Goal: Information Seeking & Learning: Get advice/opinions

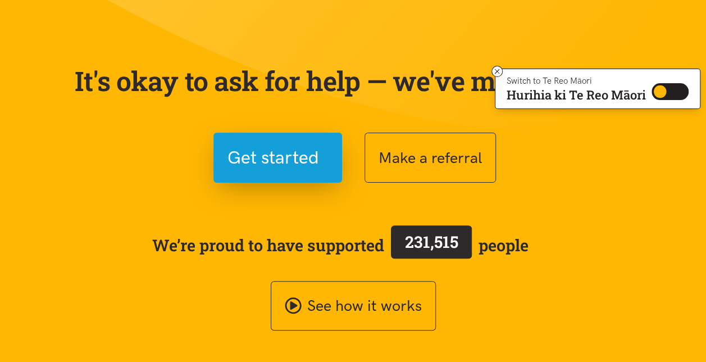
scroll to position [63, 0]
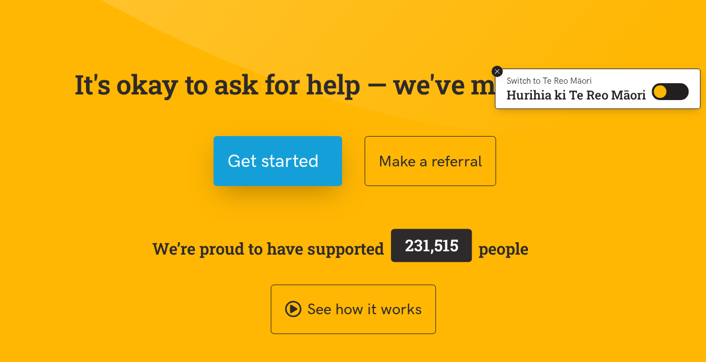
click at [428, 72] on icon at bounding box center [497, 71] width 8 height 8
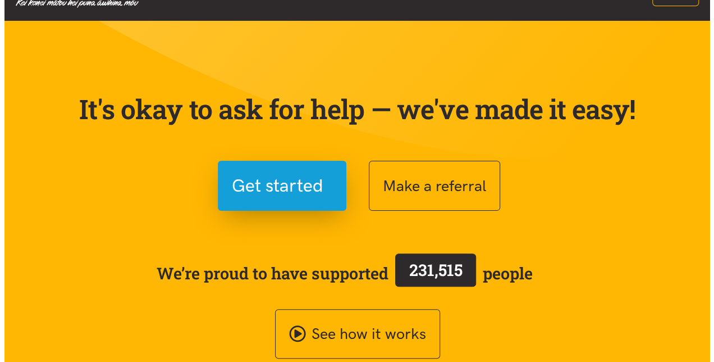
scroll to position [41, 0]
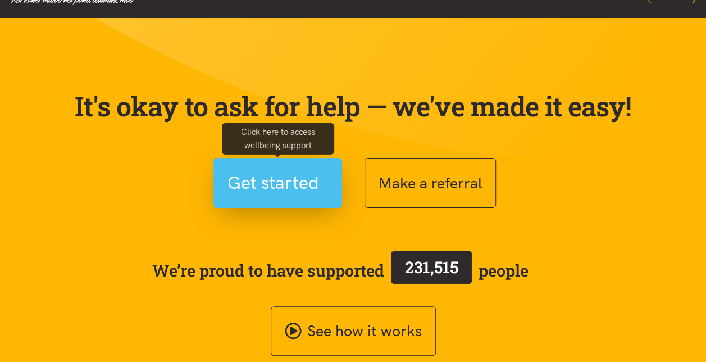
click at [327, 179] on span "Get started" at bounding box center [277, 182] width 101 height 29
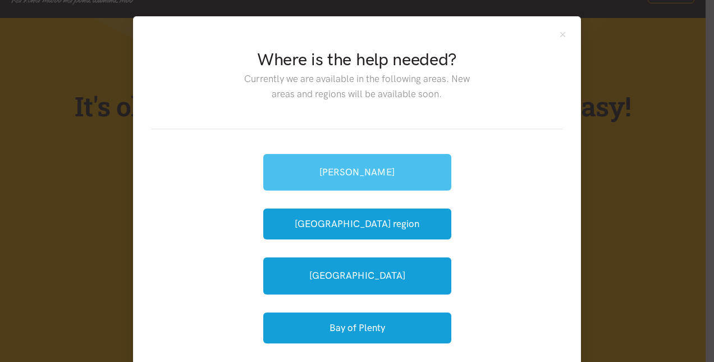
click at [399, 170] on link "[PERSON_NAME]" at bounding box center [357, 172] width 188 height 36
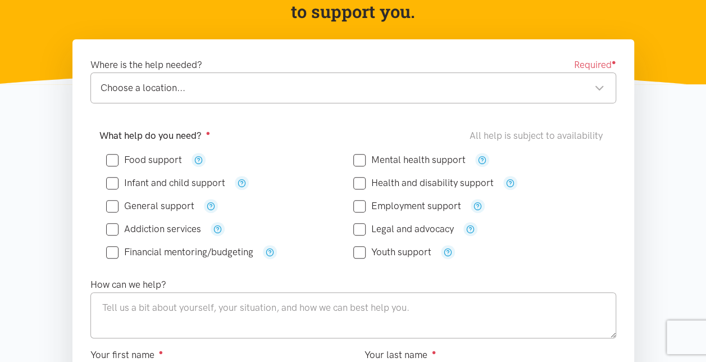
scroll to position [152, 0]
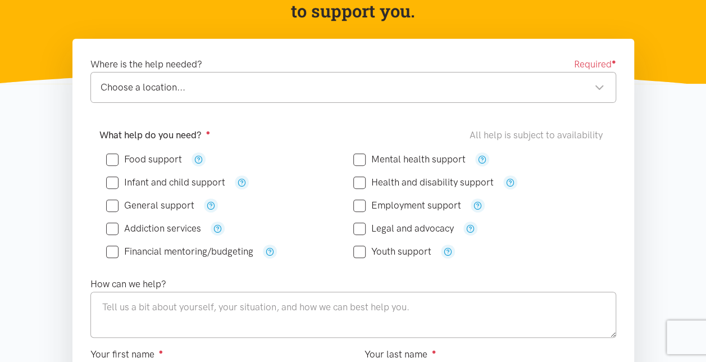
click at [304, 85] on div "Choose a location..." at bounding box center [353, 87] width 504 height 15
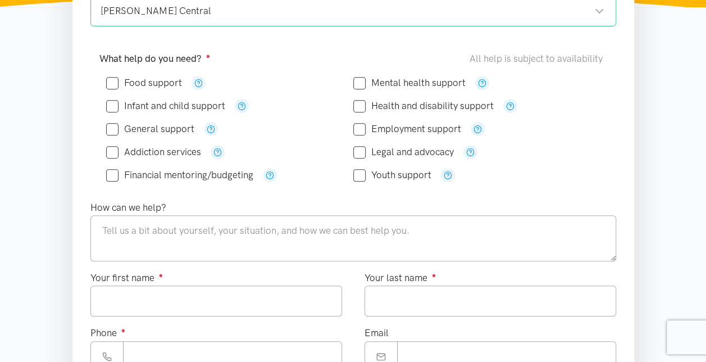
scroll to position [173, 0]
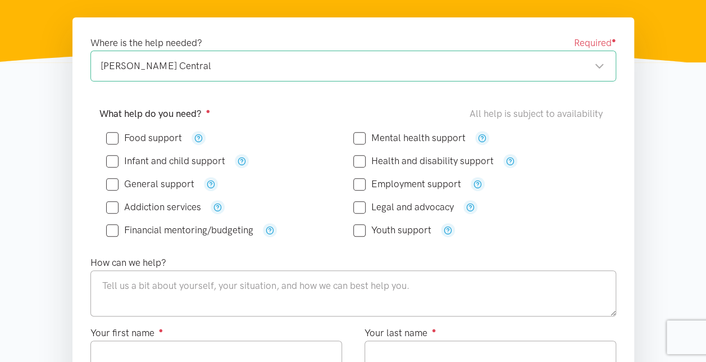
click at [108, 135] on input "Food support" at bounding box center [144, 138] width 76 height 10
checkbox input "true"
click at [360, 138] on input "Mental health support" at bounding box center [409, 138] width 112 height 10
checkbox input "true"
click at [360, 184] on input "Employment support" at bounding box center [407, 184] width 108 height 10
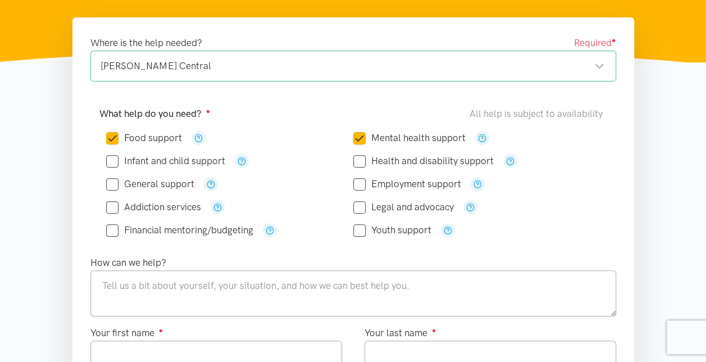
checkbox input "true"
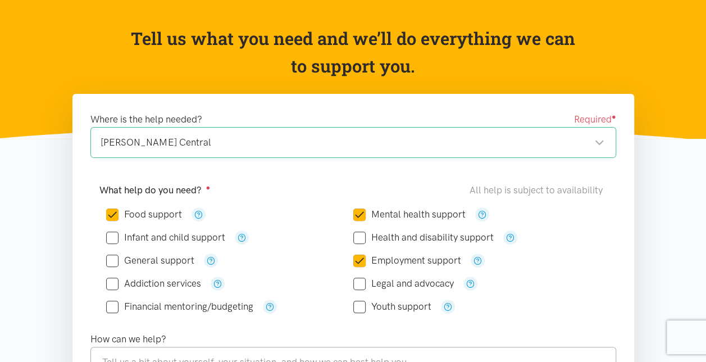
scroll to position [94, 0]
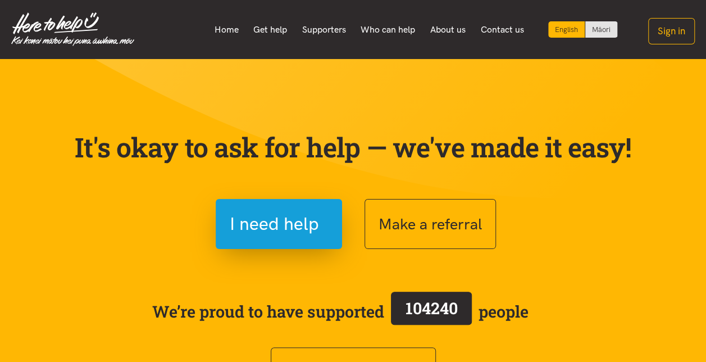
click at [695, 166] on section "It's okay to ask for help — we've made it easy! I need help Make a referral We’…" at bounding box center [353, 254] width 706 height 391
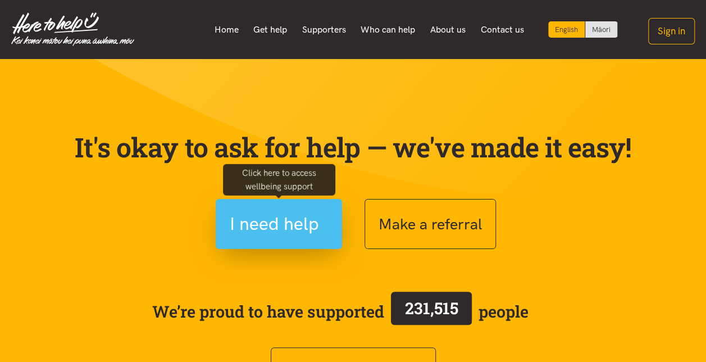
click at [274, 219] on span "I need help" at bounding box center [274, 223] width 89 height 29
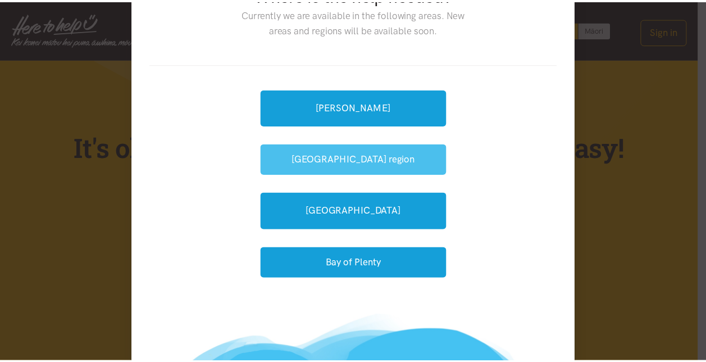
scroll to position [17, 0]
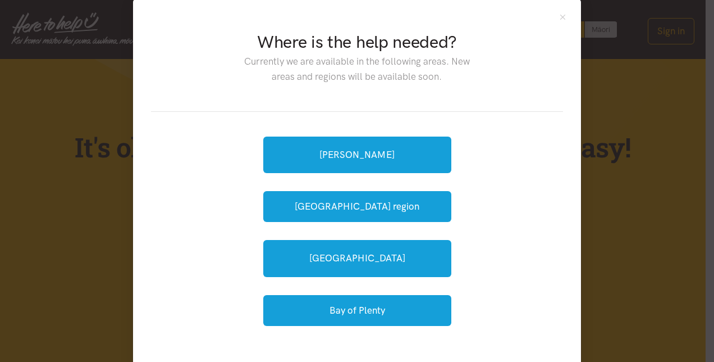
click at [154, 120] on div "Hamilton Waikato region Tauranga Bay of Plenty" at bounding box center [357, 231] width 412 height 239
click at [597, 208] on div "Where is the help needed? Currently we are available in the following areas. Ne…" at bounding box center [357, 181] width 714 height 362
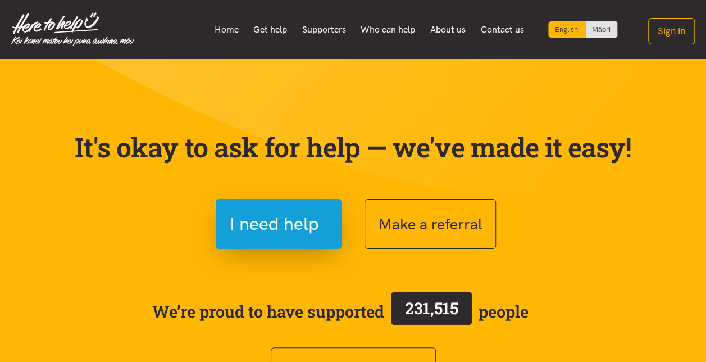
click at [619, 125] on div "It's okay to ask for help — we've made it easy! I need help Make a referral We’…" at bounding box center [353, 250] width 584 height 293
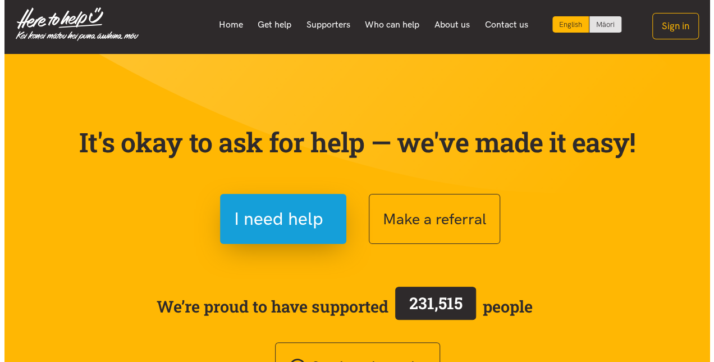
scroll to position [0, 0]
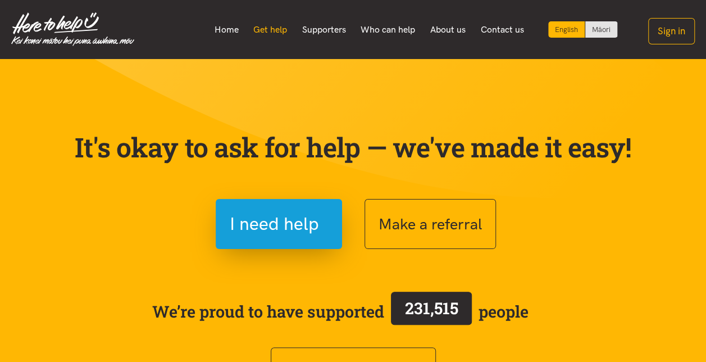
click at [268, 29] on link "Get help" at bounding box center [270, 30] width 49 height 24
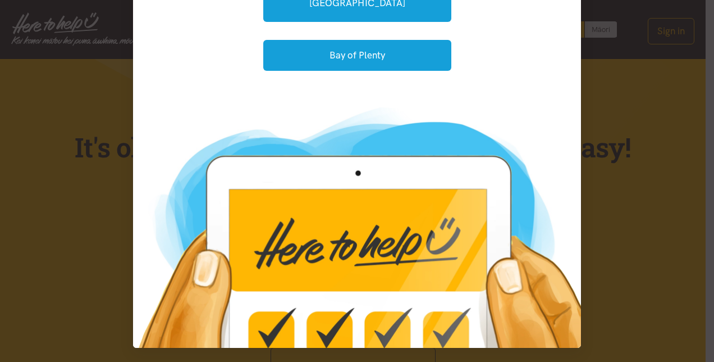
scroll to position [184, 0]
